Goal: Transaction & Acquisition: Purchase product/service

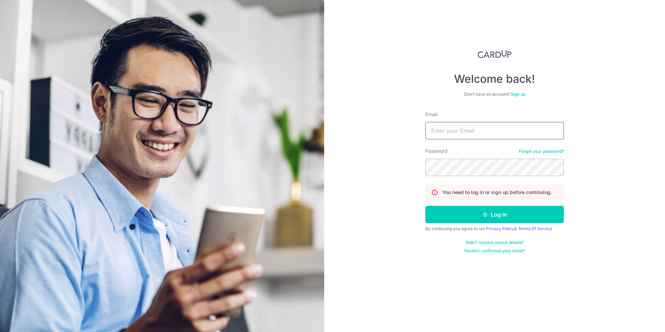
click at [477, 127] on input "Email" at bounding box center [494, 130] width 138 height 17
type input "[EMAIL_ADDRESS][DOMAIN_NAME]"
click at [516, 221] on button "Log in" at bounding box center [494, 214] width 138 height 17
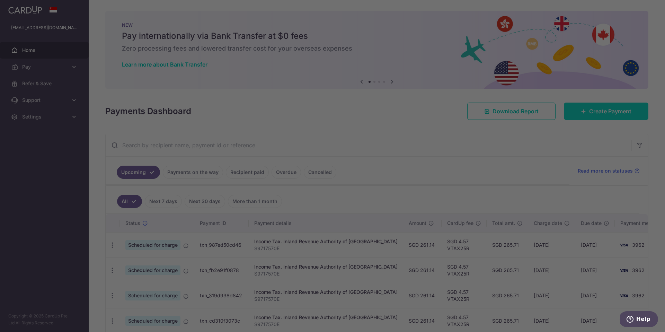
click at [606, 112] on div at bounding box center [335, 167] width 671 height 335
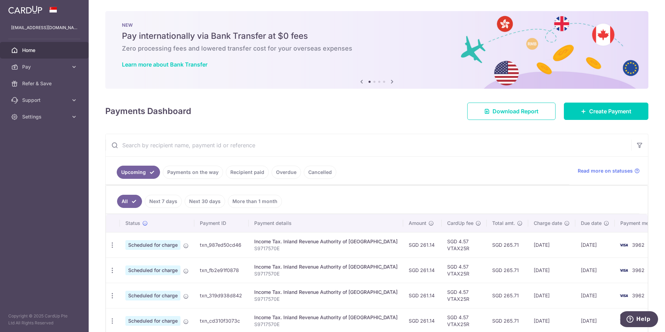
click at [243, 177] on link "Recipient paid" at bounding box center [247, 171] width 43 height 13
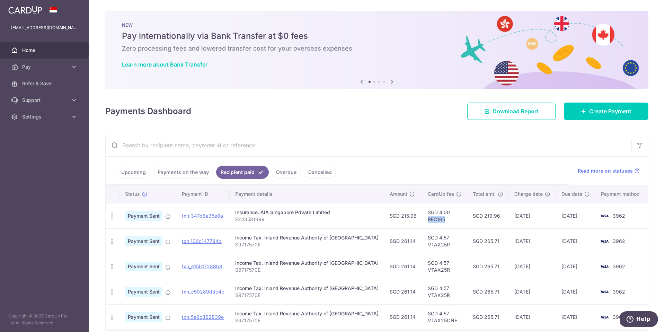
drag, startPoint x: 434, startPoint y: 220, endPoint x: 416, endPoint y: 220, distance: 18.0
click at [422, 220] on td "SGD 4.00 REC185" at bounding box center [444, 215] width 45 height 25
copy td "REC185"
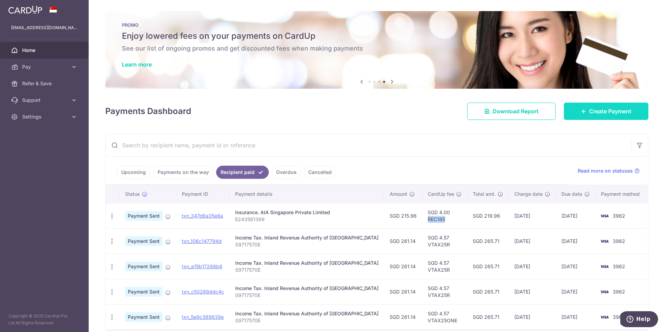
click at [589, 112] on span "Create Payment" at bounding box center [610, 111] width 42 height 8
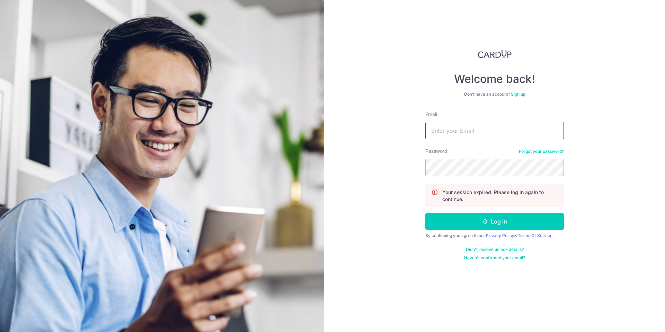
click at [462, 132] on input "Email" at bounding box center [494, 130] width 138 height 17
type input "yaphx@hotmail.com"
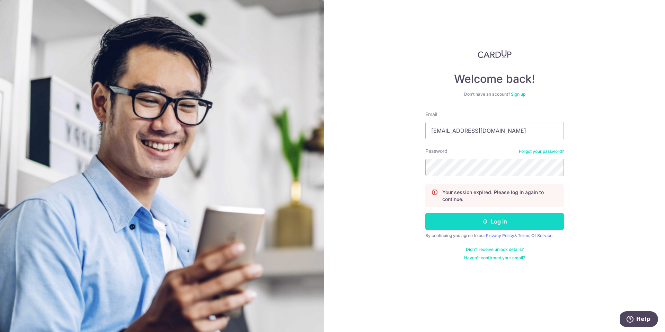
click at [520, 225] on button "Log in" at bounding box center [494, 221] width 138 height 17
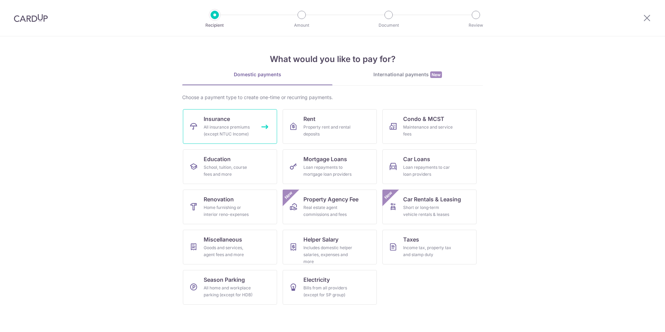
click at [211, 126] on div "All insurance premiums (except NTUC Income)" at bounding box center [229, 131] width 50 height 14
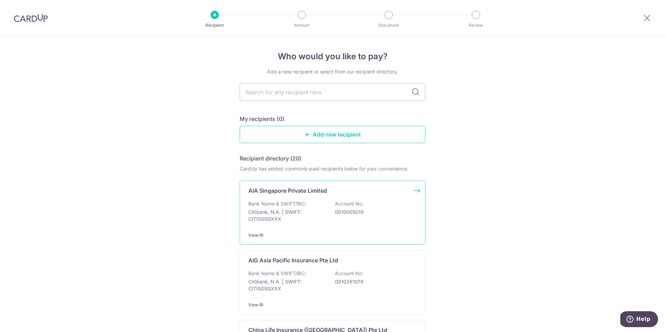
click at [304, 208] on p "Citibank, N.A. | SWIFT: CITISGSGXXX" at bounding box center [287, 215] width 78 height 14
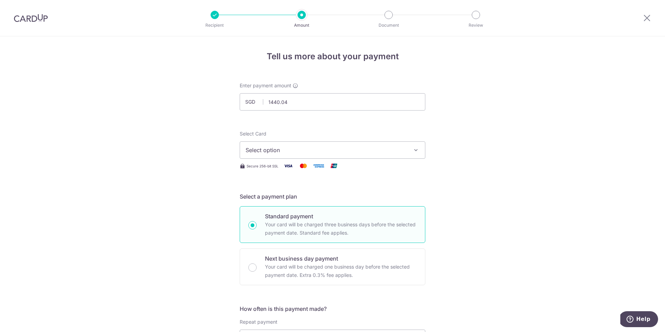
type input "1,440.04"
click at [260, 153] on span "Select option" at bounding box center [325, 150] width 161 height 8
click at [274, 167] on span "Add credit card" at bounding box center [338, 169] width 161 height 7
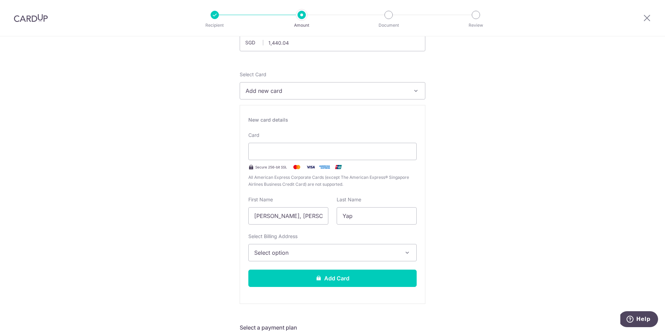
scroll to position [60, 0]
click at [274, 214] on input "[PERSON_NAME], [PERSON_NAME]" at bounding box center [288, 215] width 80 height 17
click at [278, 216] on input "[PERSON_NAME], [PERSON_NAME]" at bounding box center [288, 215] width 80 height 17
drag, startPoint x: 260, startPoint y: 215, endPoint x: 230, endPoint y: 214, distance: 30.5
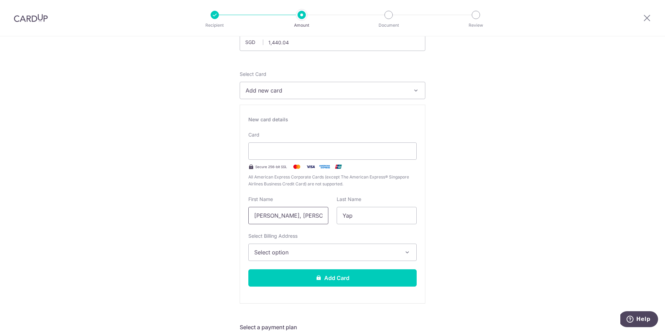
type input "Rachel"
click at [301, 250] on span "Select option" at bounding box center [326, 252] width 144 height 8
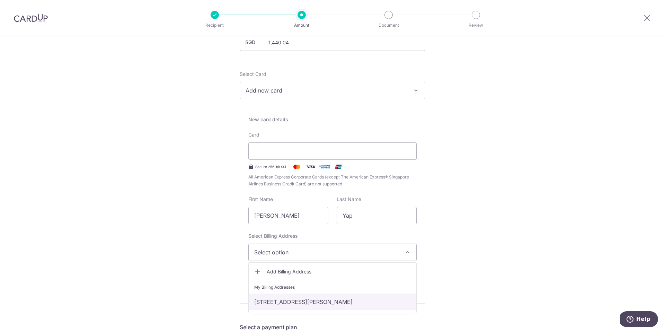
click at [303, 299] on link "[STREET_ADDRESS][PERSON_NAME]" at bounding box center [333, 301] width 168 height 17
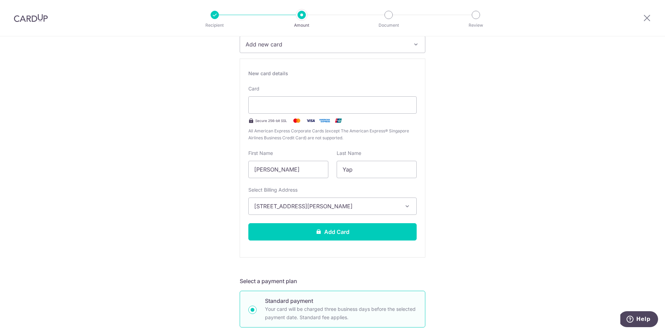
scroll to position [121, 0]
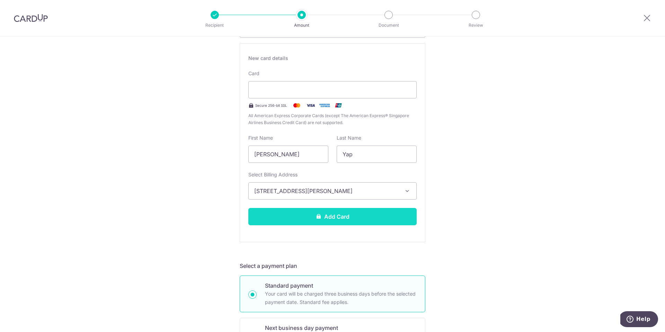
click at [324, 217] on button "Add Card" at bounding box center [332, 216] width 168 height 17
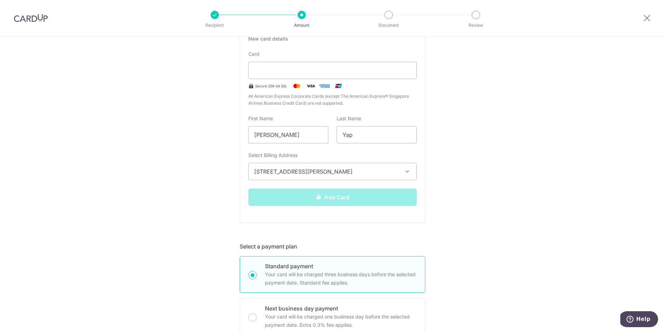
scroll to position [141, 0]
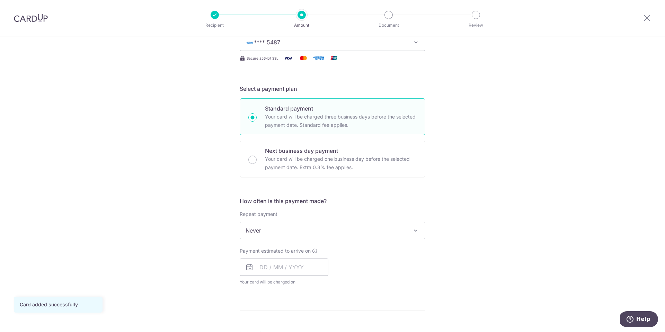
scroll to position [114, 0]
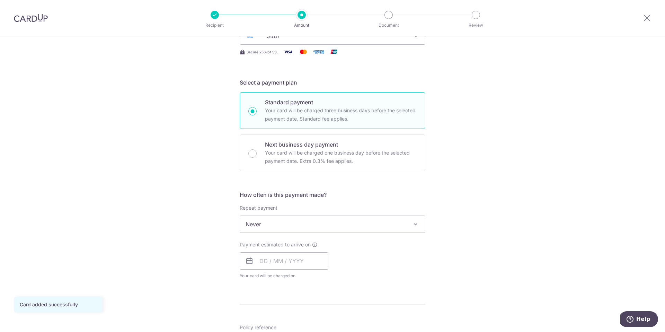
click at [363, 224] on span "Never" at bounding box center [332, 224] width 185 height 17
click at [473, 244] on div "Tell us more about your payment Enter payment amount SGD 1,440.04 1440.04 Card …" at bounding box center [332, 235] width 665 height 626
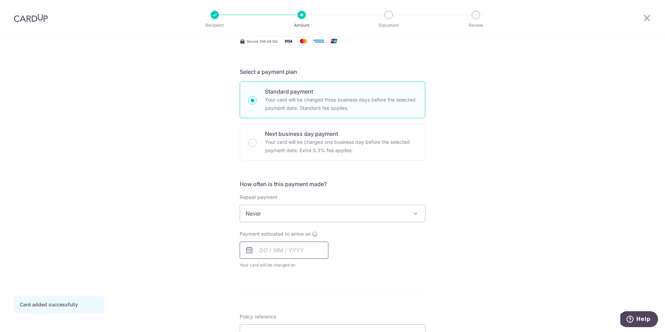
scroll to position [130, 0]
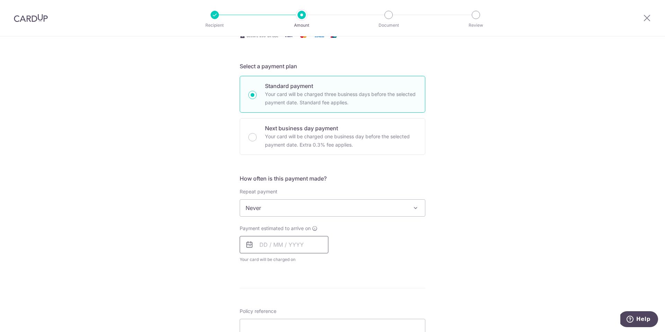
click at [277, 244] on input "text" at bounding box center [284, 244] width 89 height 17
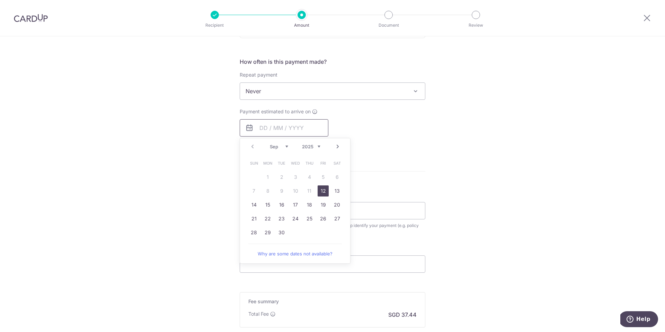
scroll to position [252, 0]
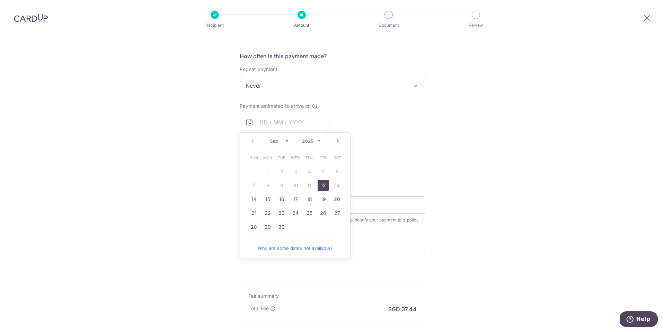
click at [322, 187] on link "12" at bounding box center [322, 185] width 11 height 11
type input "[DATE]"
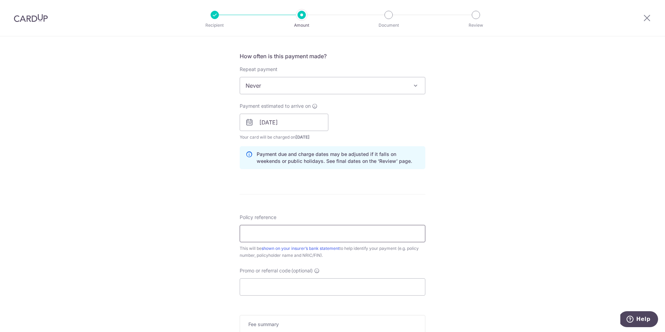
click at [303, 237] on input "Policy reference" at bounding box center [333, 233] width 186 height 17
type input "L549966456"
click at [328, 283] on input "Promo or referral code (optional)" at bounding box center [333, 286] width 186 height 17
paste input "25AMEX21"
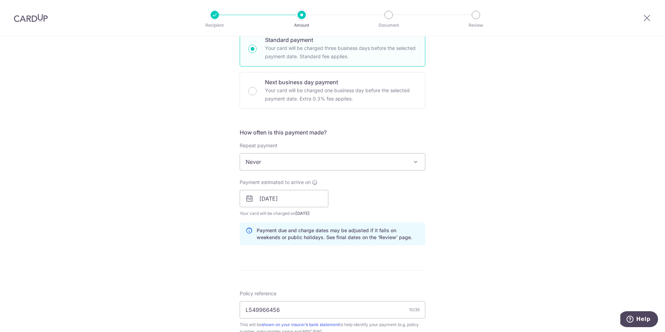
scroll to position [159, 0]
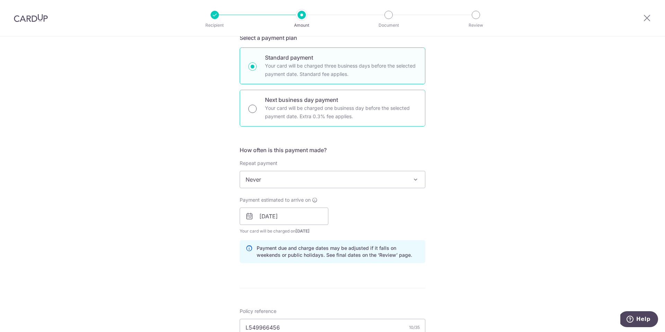
type input "25AMEX21"
click at [254, 108] on input "Next business day payment Your card will be charged one business day before the…" at bounding box center [252, 109] width 8 height 8
radio input "true"
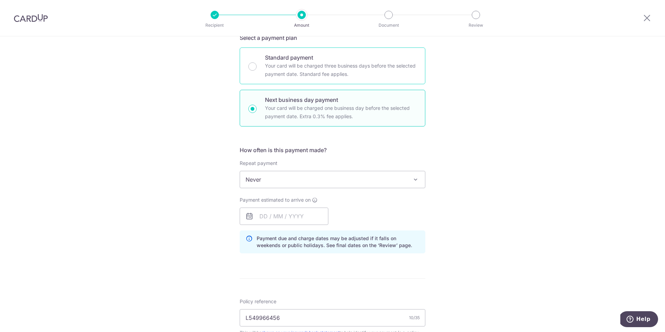
click at [251, 73] on div "Standard payment Your card will be charged three business days before the selec…" at bounding box center [333, 65] width 186 height 37
radio input "true"
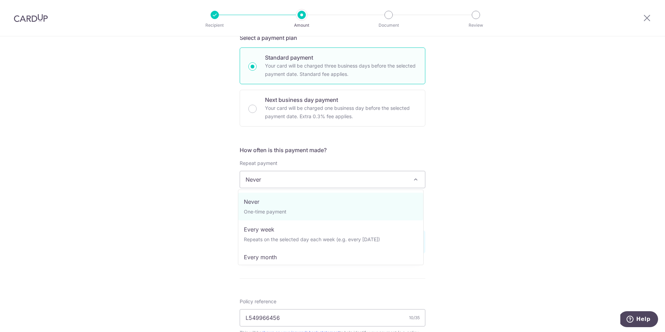
click at [317, 179] on span "Never" at bounding box center [332, 179] width 185 height 17
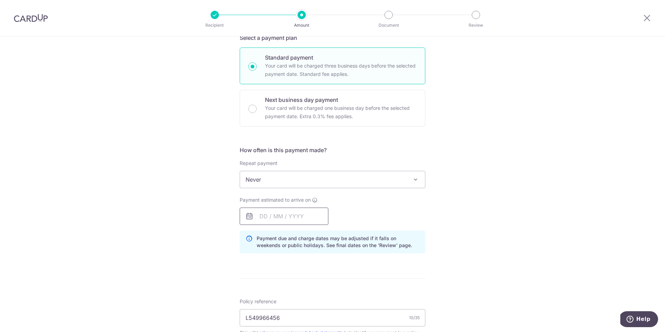
click at [293, 217] on input "text" at bounding box center [284, 215] width 89 height 17
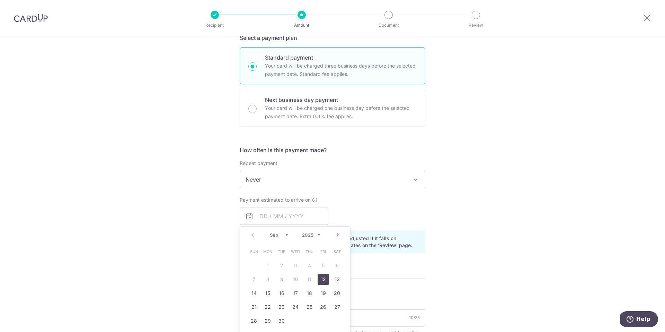
click at [324, 281] on link "12" at bounding box center [322, 279] width 11 height 11
type input "[DATE]"
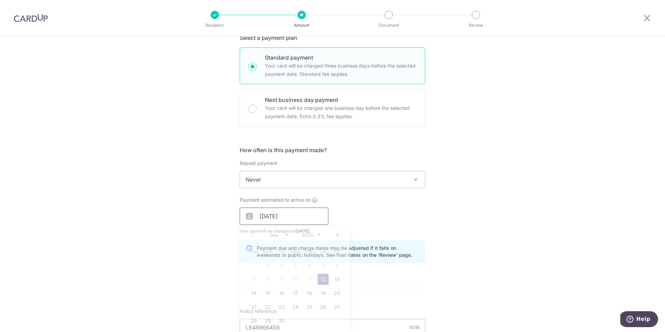
click at [296, 217] on input "[DATE]" at bounding box center [284, 215] width 89 height 17
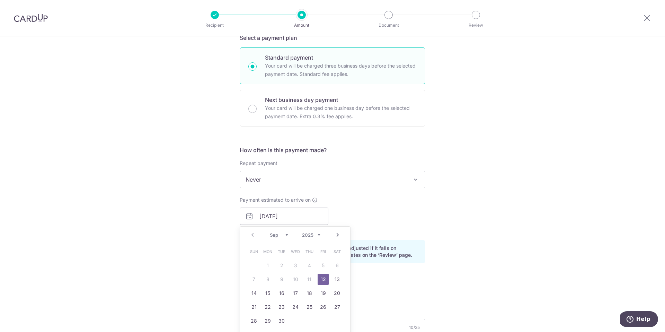
click at [402, 204] on div "Payment estimated to arrive on 12/09/2025 Prev Next Sep Oct Nov Dec 2025 2026 2…" at bounding box center [332, 215] width 194 height 38
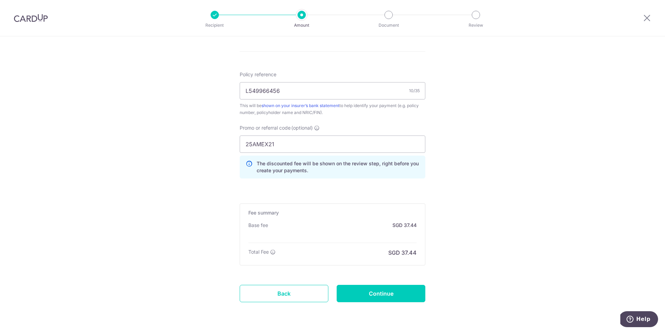
scroll to position [417, 0]
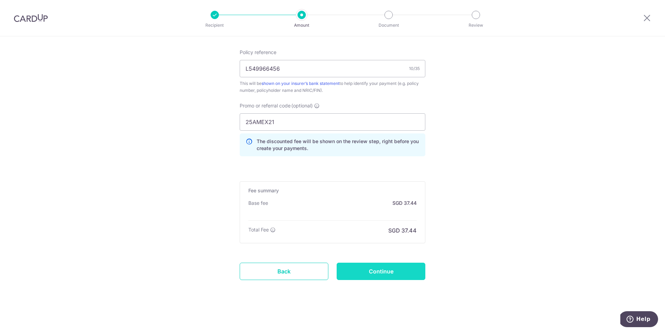
click at [400, 267] on input "Continue" at bounding box center [381, 270] width 89 height 17
type input "Create Schedule"
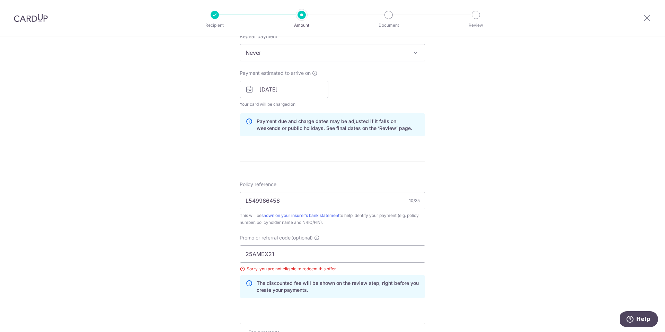
scroll to position [400, 0]
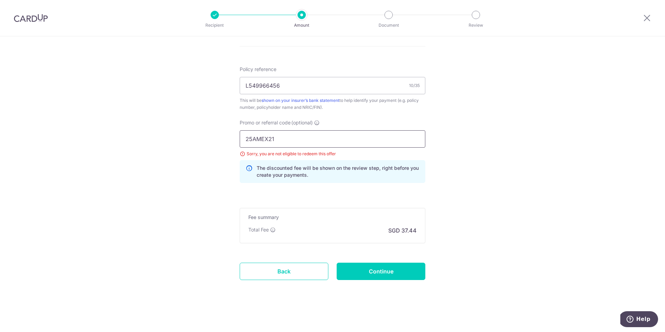
click at [323, 141] on input "25AMEX21" at bounding box center [333, 138] width 186 height 17
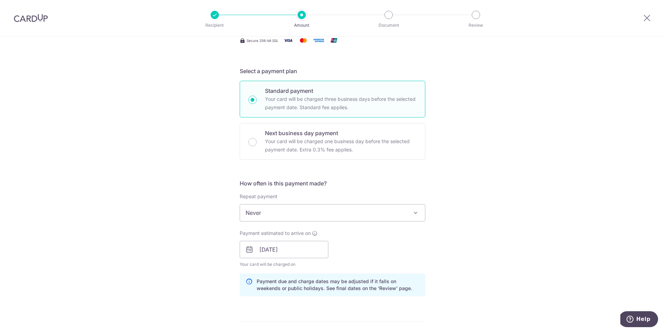
scroll to position [152, 0]
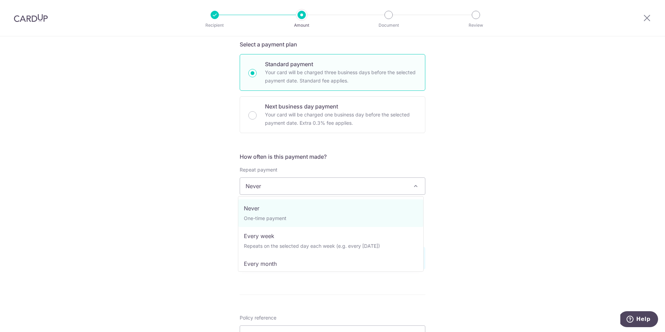
click at [311, 187] on span "Never" at bounding box center [332, 186] width 185 height 17
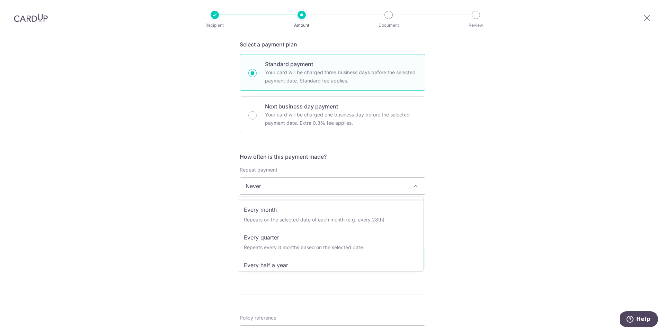
scroll to position [97, 0]
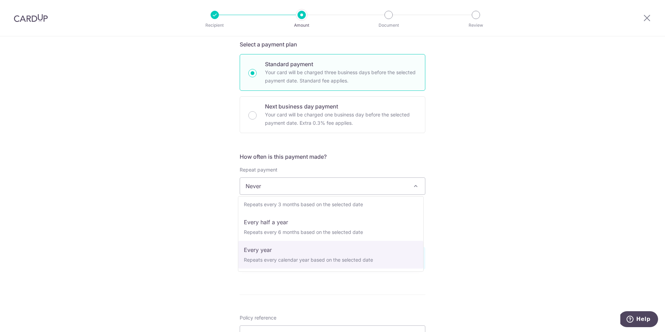
select select "6"
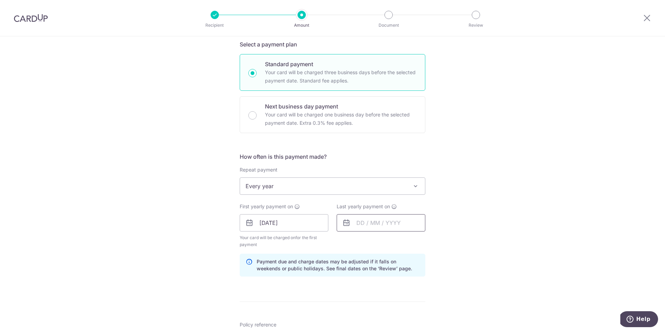
click at [371, 223] on input "text" at bounding box center [381, 222] width 89 height 17
click at [412, 242] on select "2025 2026 2027 2028 2029 2030 2031 2032 2033 2034 2035" at bounding box center [408, 242] width 18 height 6
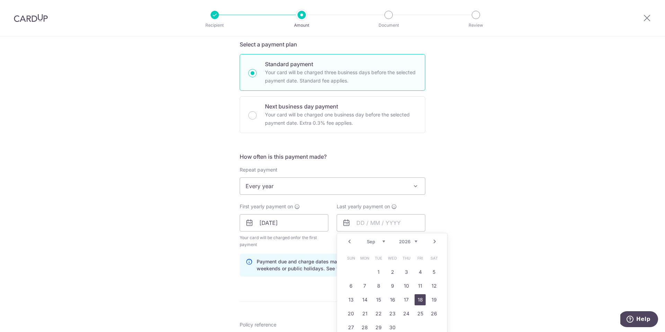
click at [420, 299] on link "18" at bounding box center [419, 299] width 11 height 11
type input "18/09/2026"
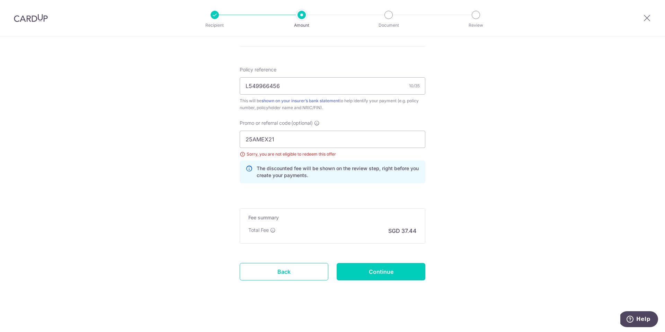
scroll to position [407, 0]
click at [380, 277] on input "Continue" at bounding box center [381, 270] width 89 height 17
type input "Update Schedule"
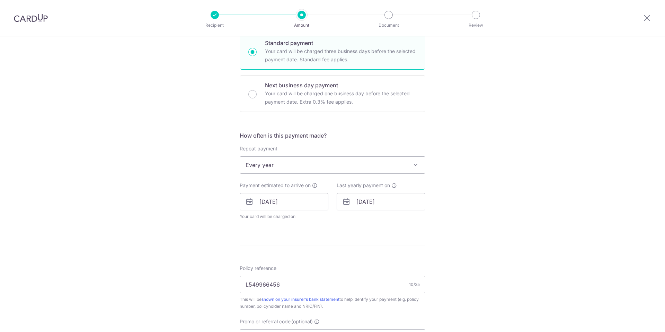
click at [362, 170] on span "Every year" at bounding box center [332, 164] width 185 height 17
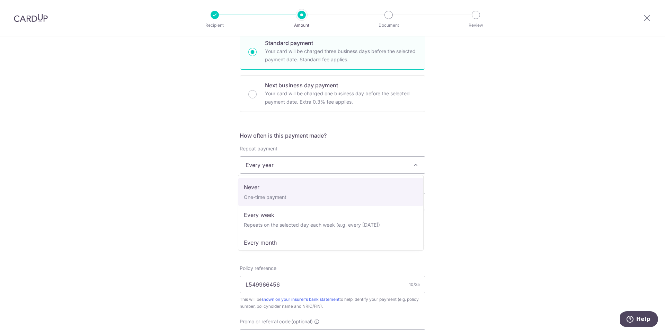
select select "1"
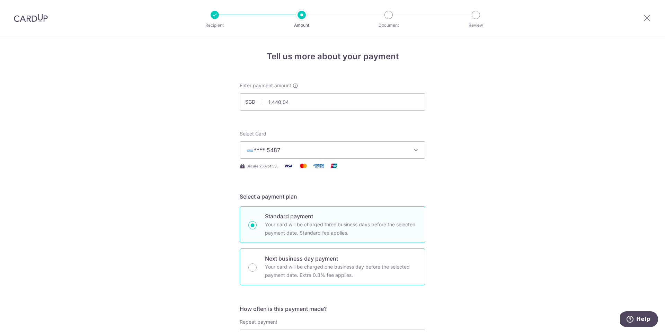
click at [250, 258] on div "Next business day payment Your card will be charged one business day before the…" at bounding box center [333, 266] width 186 height 37
radio input "false"
radio input "true"
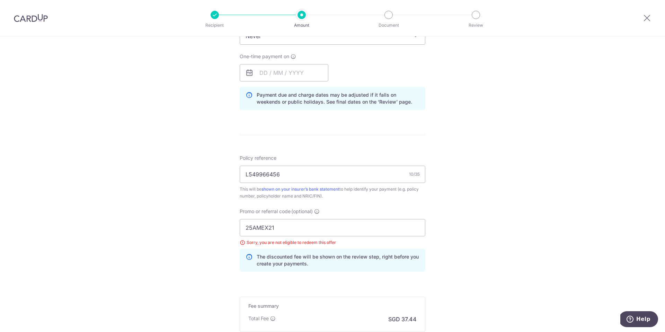
scroll to position [391, 0]
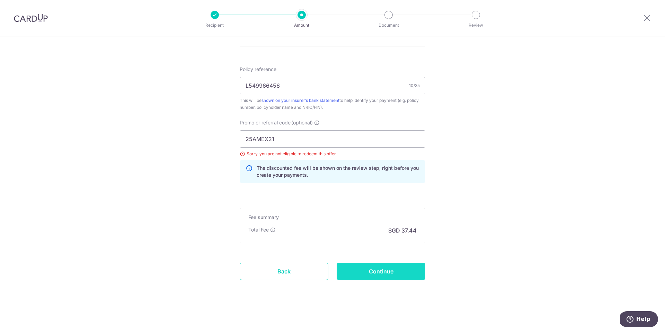
click at [395, 275] on input "Continue" at bounding box center [381, 270] width 89 height 17
type input "Update Schedule"
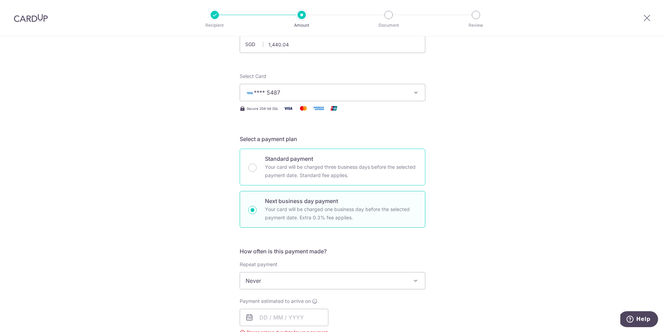
scroll to position [193, 0]
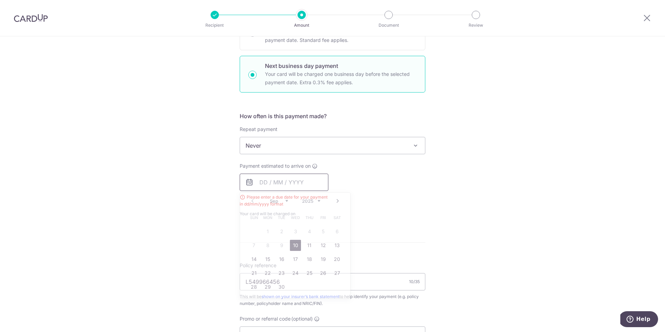
click at [275, 182] on input "text" at bounding box center [284, 181] width 89 height 17
click at [293, 243] on link "10" at bounding box center [295, 245] width 11 height 11
type input "[DATE]"
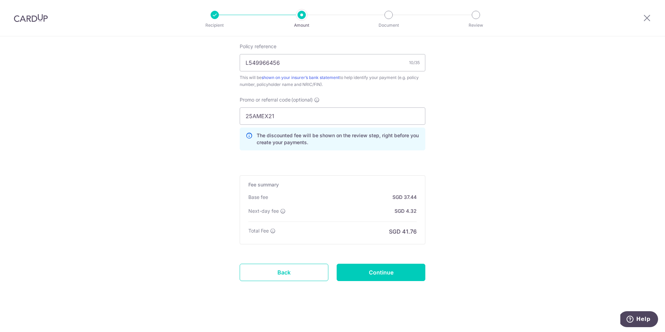
scroll to position [424, 0]
drag, startPoint x: 254, startPoint y: 119, endPoint x: 233, endPoint y: 117, distance: 21.5
type input "get225"
click at [371, 270] on input "Continue" at bounding box center [381, 270] width 89 height 17
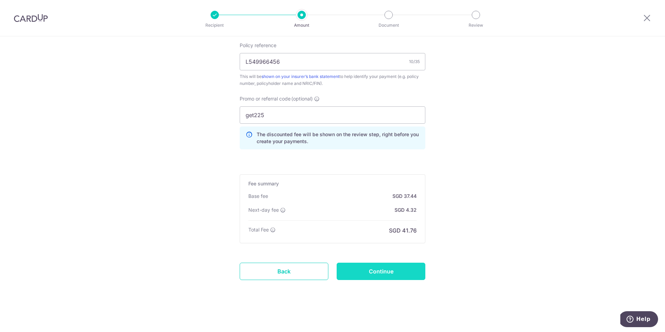
type input "Update Schedule"
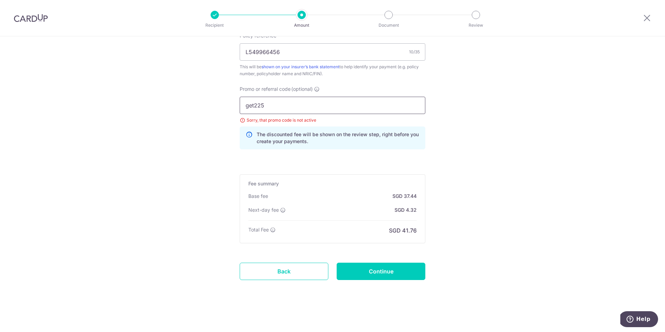
drag, startPoint x: 288, startPoint y: 110, endPoint x: 182, endPoint y: 110, distance: 105.9
click at [250, 102] on input "get225" at bounding box center [333, 105] width 186 height 17
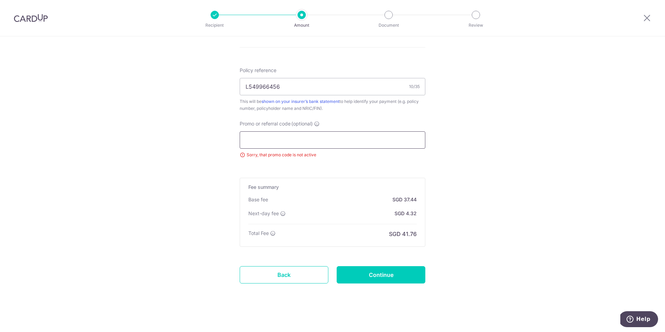
scroll to position [403, 0]
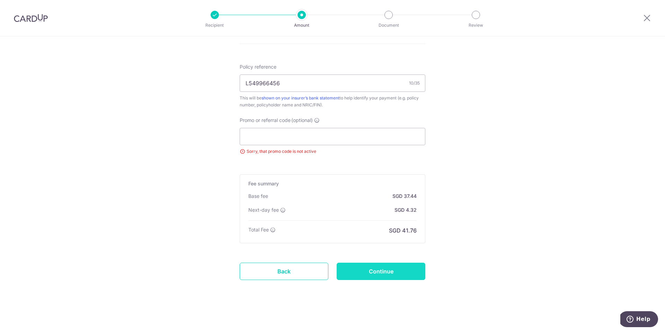
click at [378, 276] on input "Continue" at bounding box center [381, 270] width 89 height 17
type input "Update Schedule"
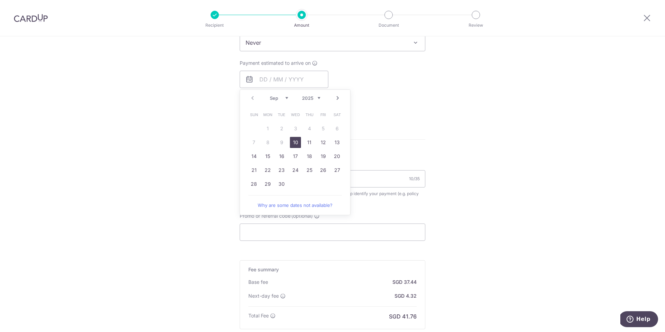
click at [296, 144] on link "10" at bounding box center [295, 142] width 11 height 11
type input "[DATE]"
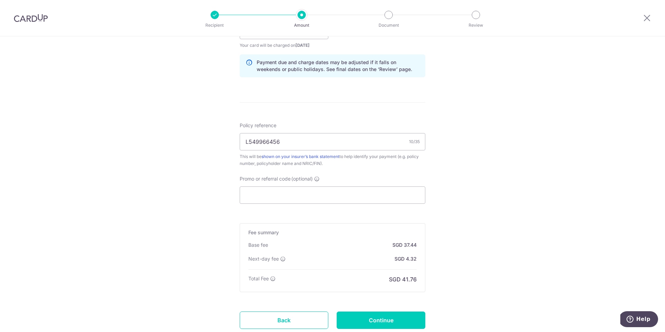
scroll to position [393, 0]
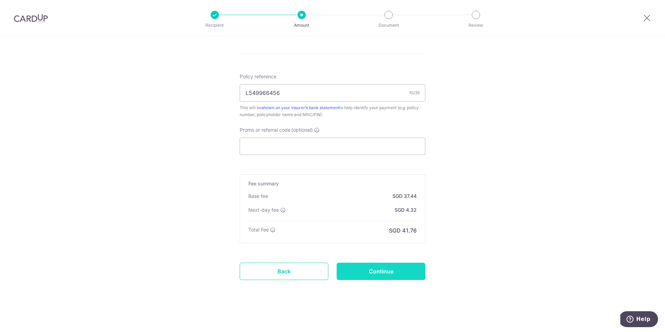
click at [384, 269] on input "Continue" at bounding box center [381, 270] width 89 height 17
type input "Update Schedule"
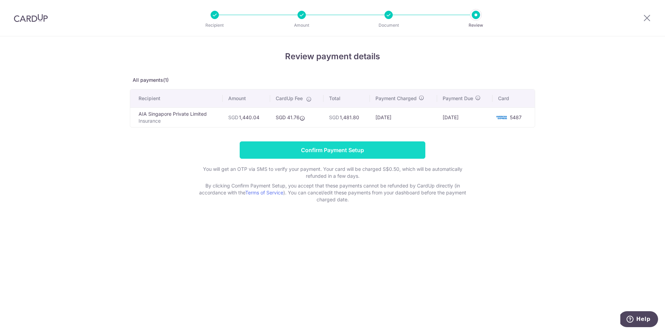
click at [356, 148] on input "Confirm Payment Setup" at bounding box center [333, 149] width 186 height 17
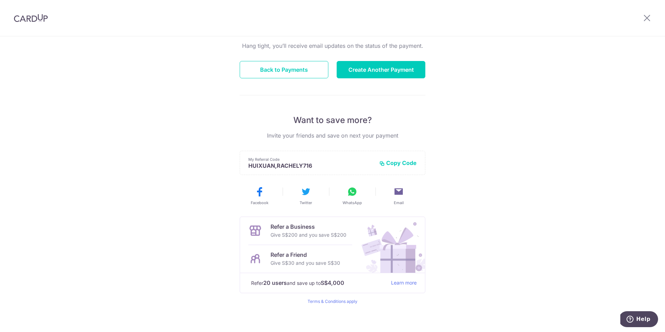
scroll to position [74, 0]
